Goal: Information Seeking & Learning: Find specific fact

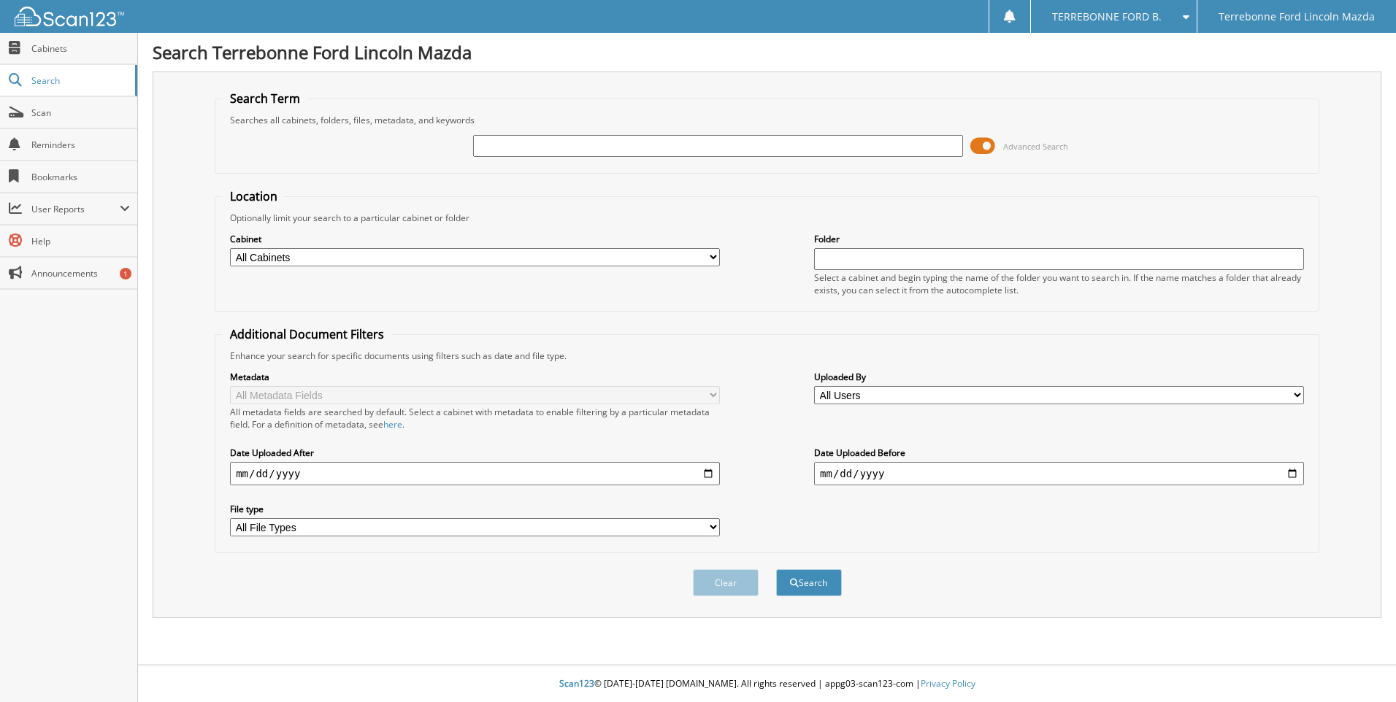
click at [992, 147] on span at bounding box center [982, 146] width 25 height 22
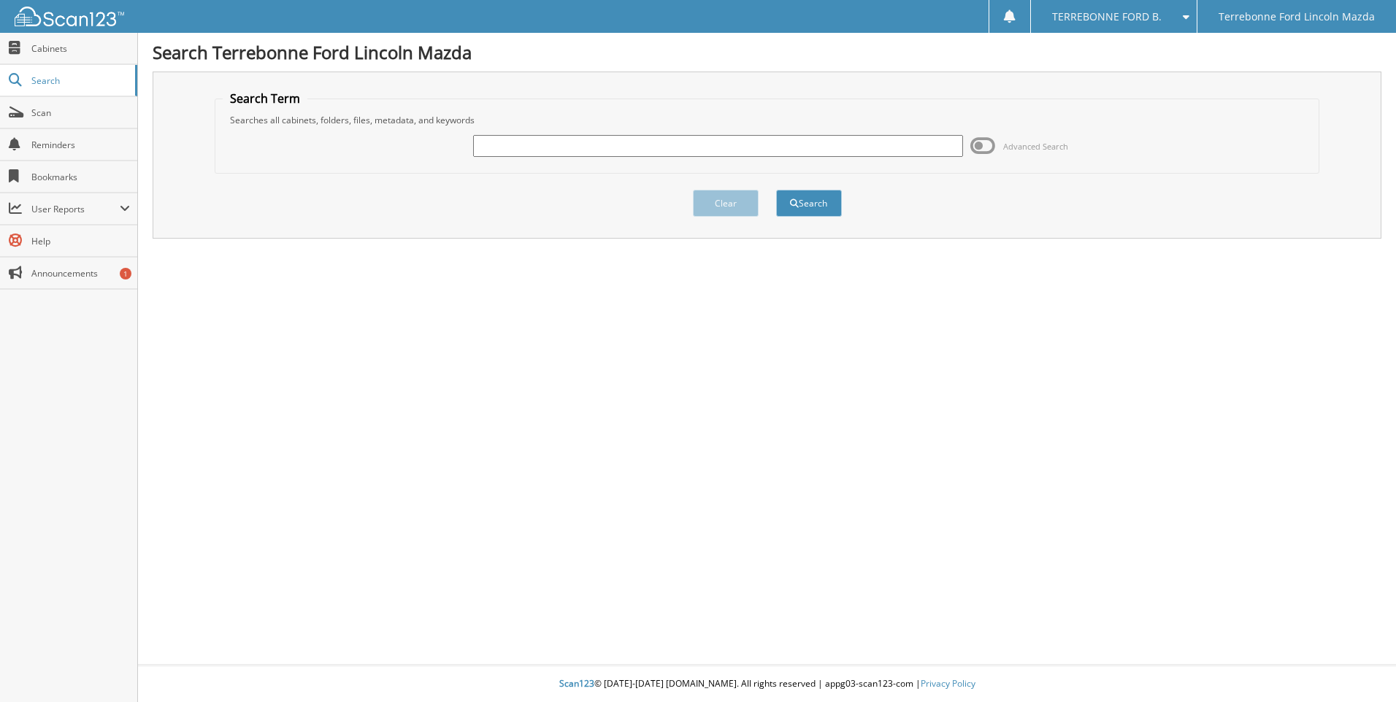
click at [680, 145] on input "text" at bounding box center [718, 146] width 490 height 22
type input "KEA24170"
click at [776, 190] on button "Search" at bounding box center [809, 203] width 66 height 27
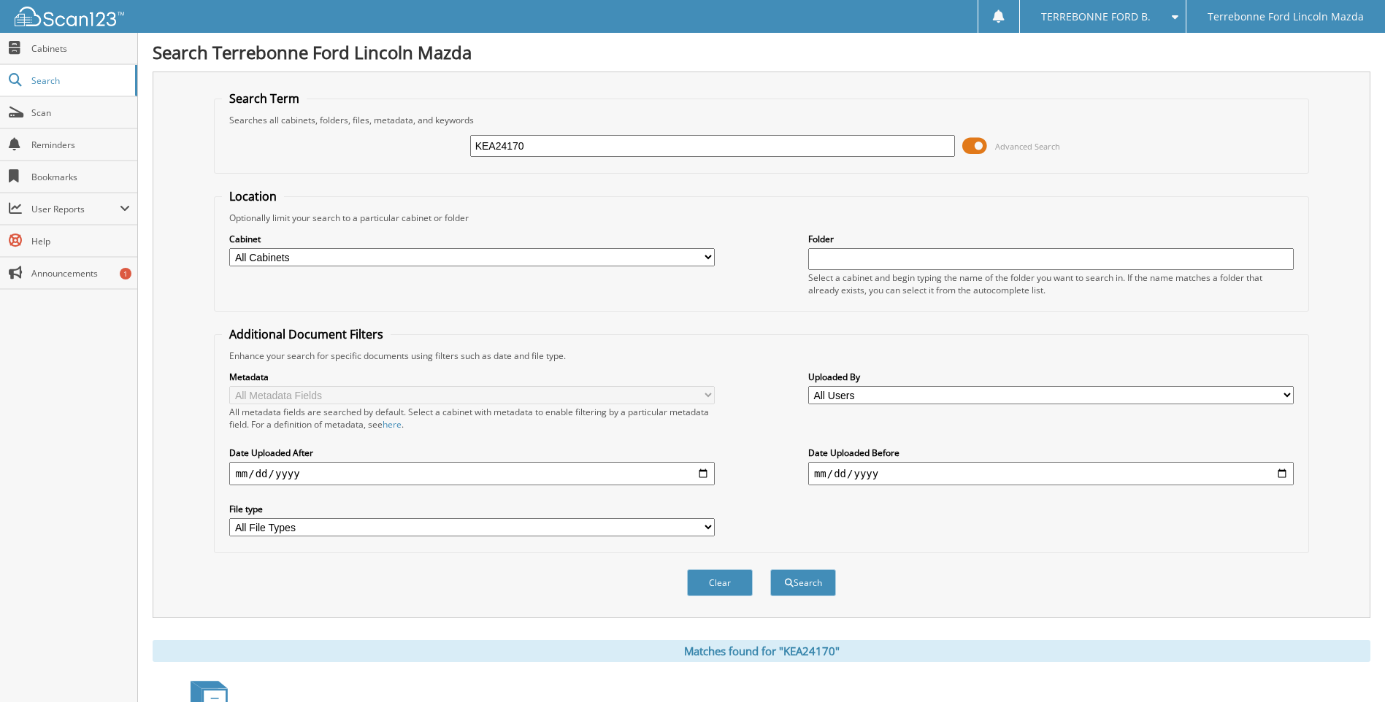
click at [985, 149] on span at bounding box center [974, 146] width 25 height 22
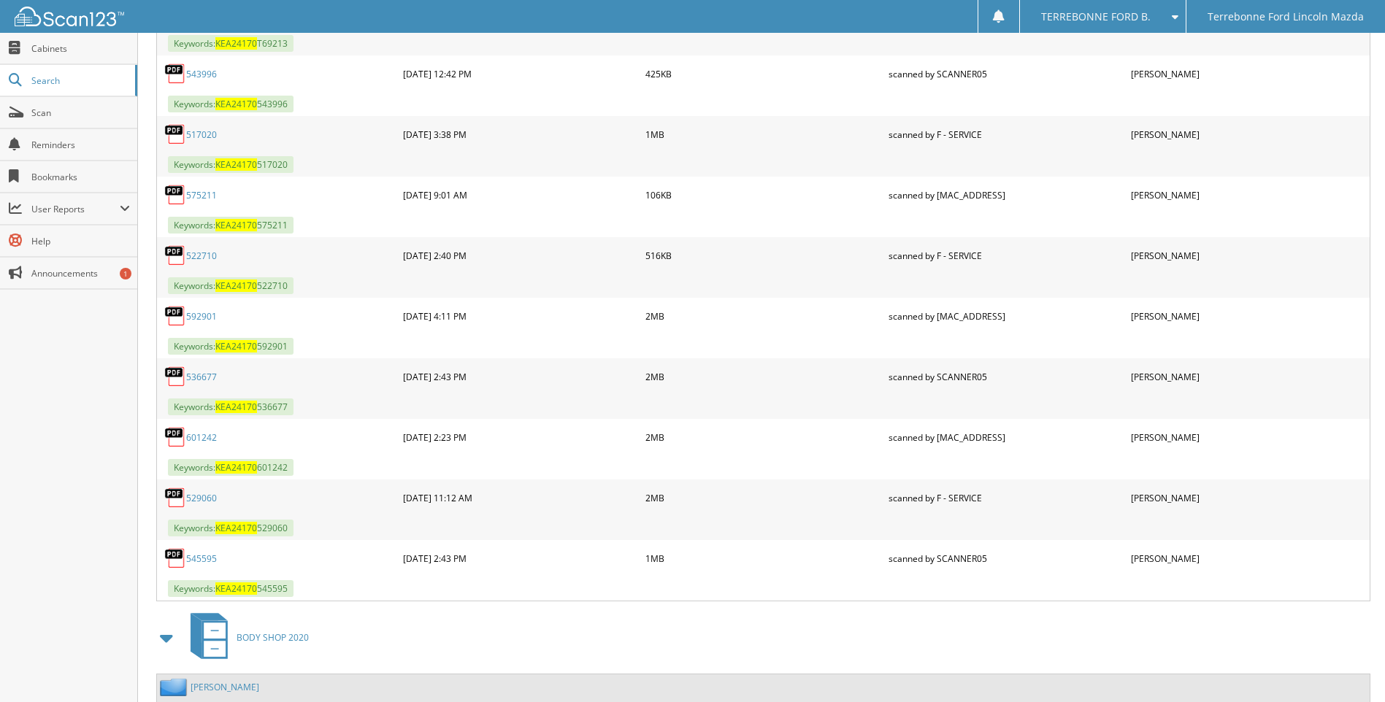
scroll to position [1003, 0]
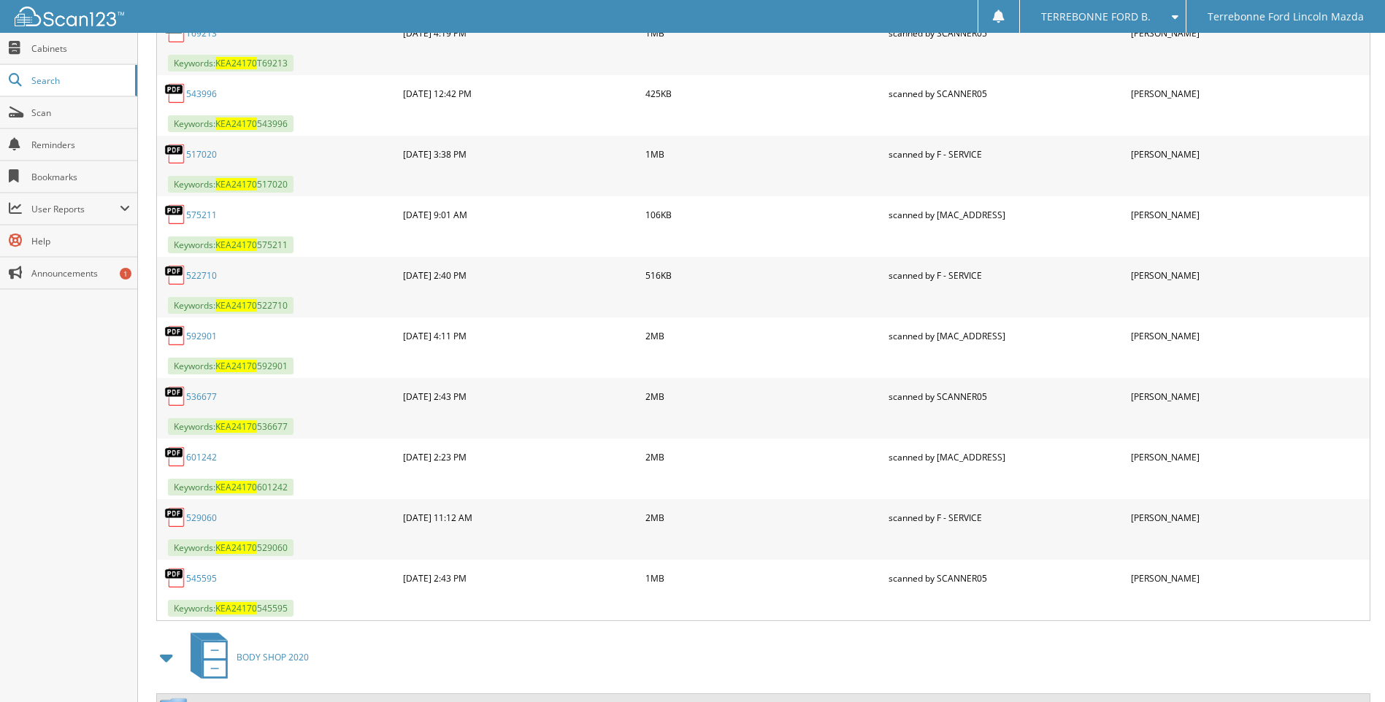
click at [177, 462] on img at bounding box center [175, 457] width 22 height 22
click at [174, 455] on img at bounding box center [175, 457] width 22 height 22
click at [175, 461] on img at bounding box center [175, 457] width 22 height 22
click at [240, 488] on span "KEA24170" at bounding box center [236, 487] width 42 height 12
click at [172, 458] on img at bounding box center [175, 457] width 22 height 22
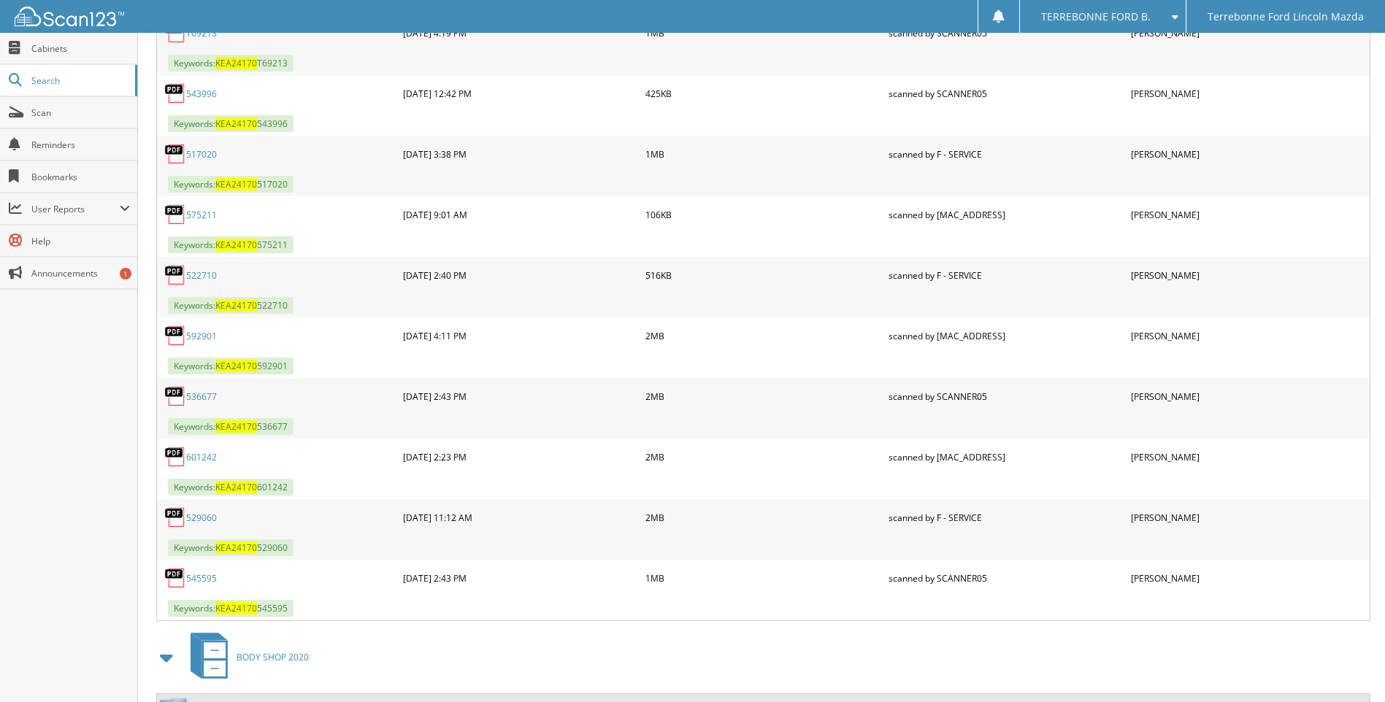
click at [203, 457] on link "601242" at bounding box center [201, 457] width 31 height 12
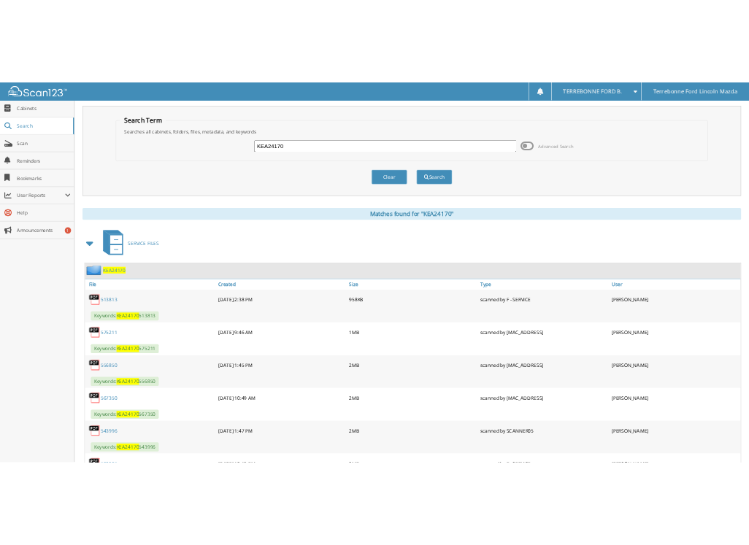
scroll to position [0, 0]
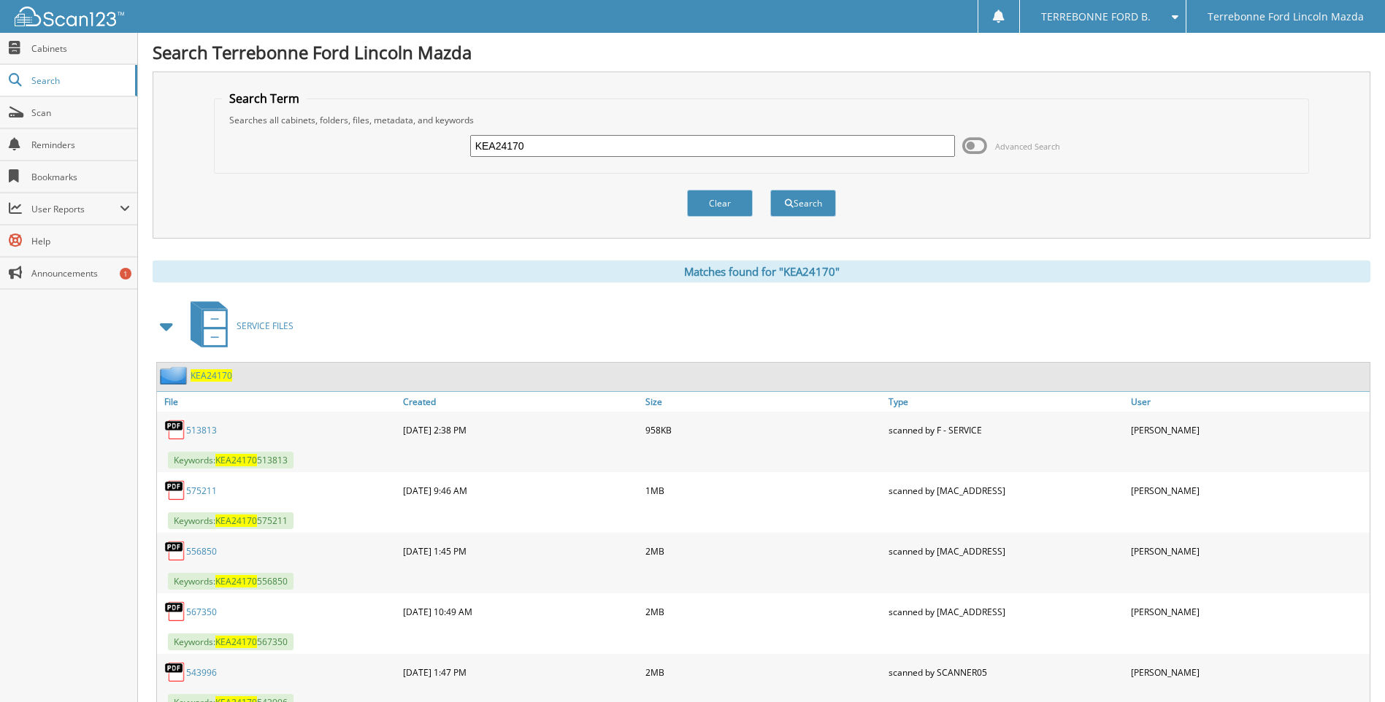
click at [1272, 136] on div "KEA24170 Advanced Search" at bounding box center [761, 145] width 1078 height 39
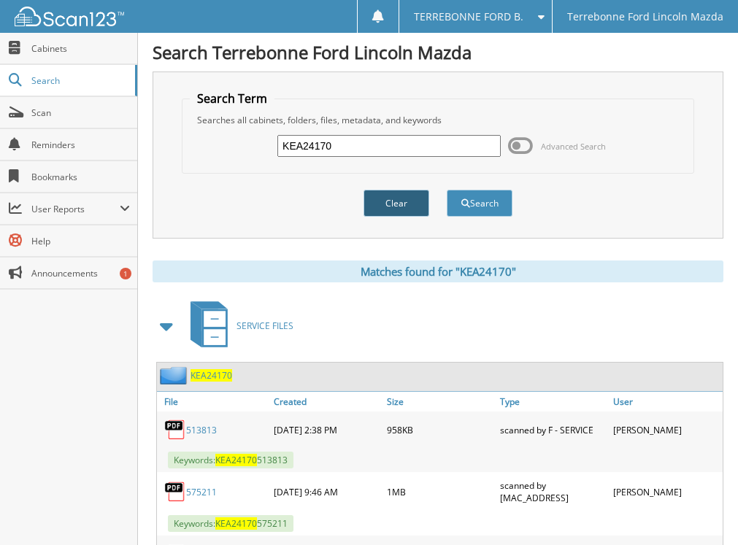
click at [403, 207] on button "Clear" at bounding box center [397, 203] width 66 height 27
